Goal: Find specific fact: Find specific fact

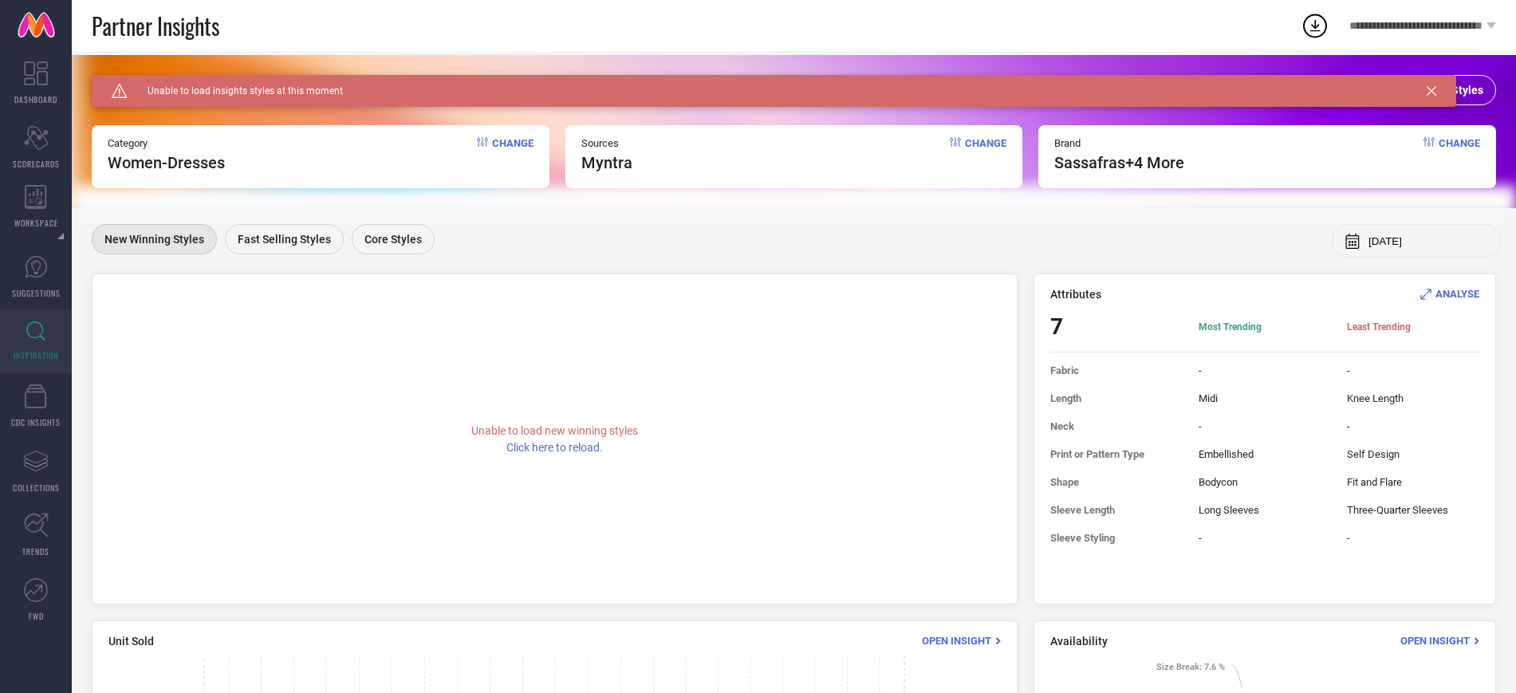
click at [1427, 93] on icon at bounding box center [1432, 91] width 10 height 10
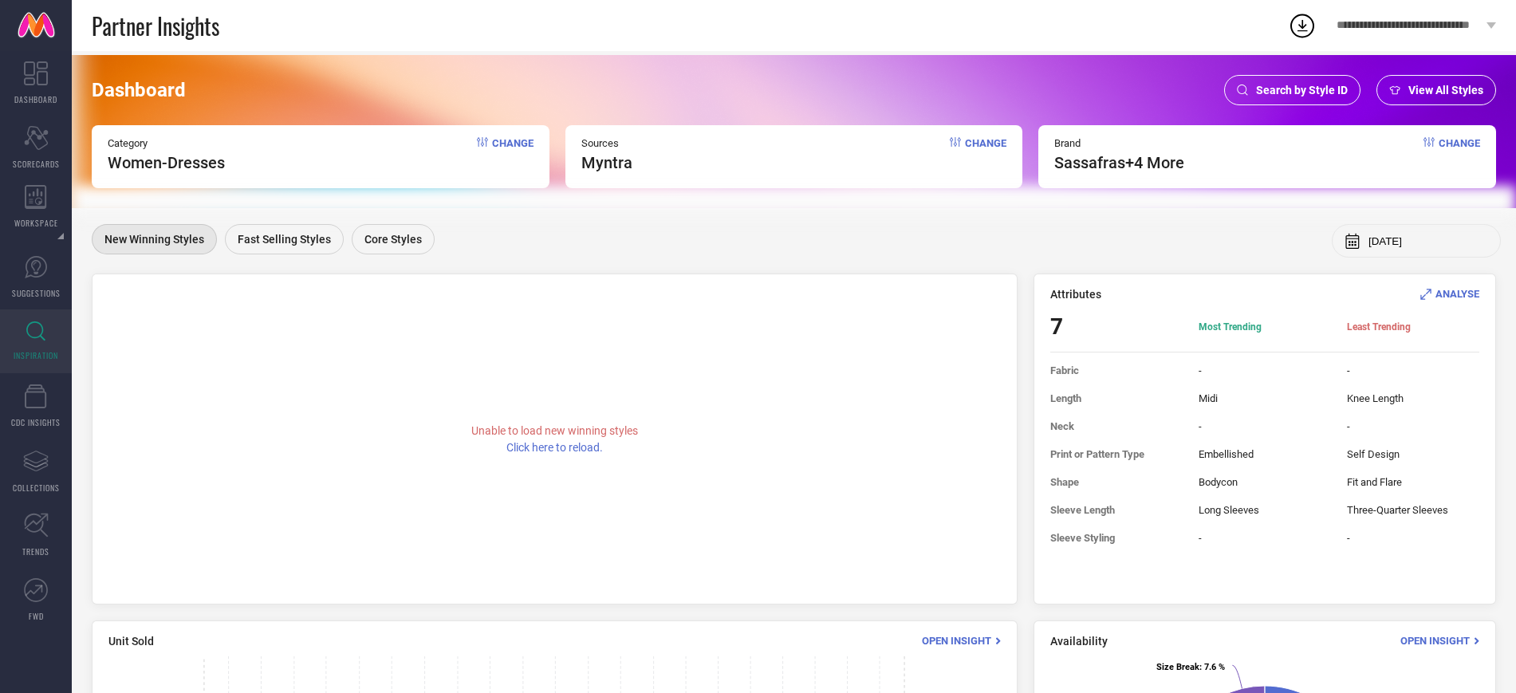
drag, startPoint x: 1489, startPoint y: 0, endPoint x: 663, endPoint y: 84, distance: 830.5
click at [663, 84] on div "Dashboard Search by Style ID View All Styles" at bounding box center [794, 90] width 1404 height 30
click at [1263, 90] on span "Search by Style ID" at bounding box center [1302, 90] width 92 height 13
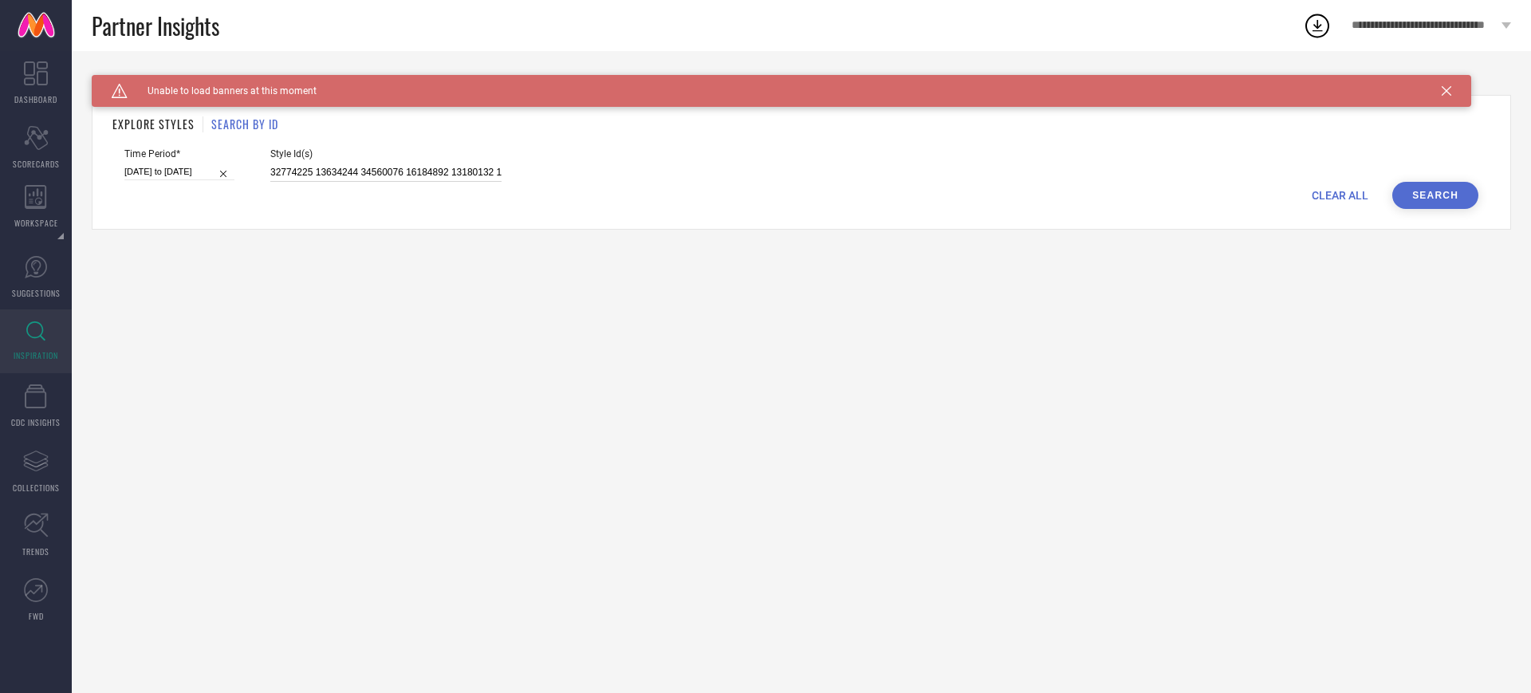
click at [404, 163] on input "32774225 13634244 34560076 16184892 13180132 13634236 33247790 34394836 3366719…" at bounding box center [385, 172] width 231 height 18
paste input "16771280"
type input "16771280"
click at [1435, 187] on button "Search" at bounding box center [1435, 195] width 86 height 27
